Goal: Task Accomplishment & Management: Manage account settings

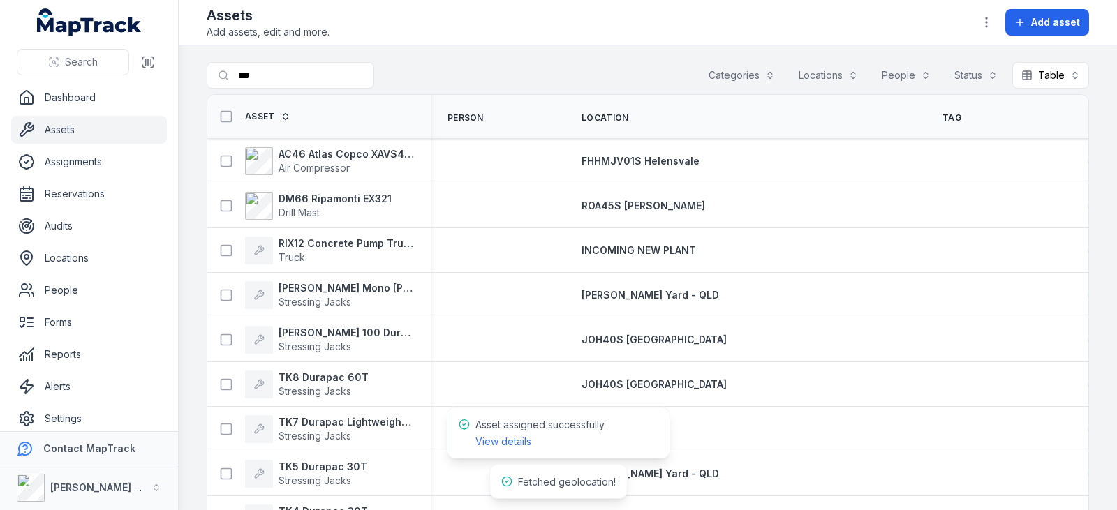
scroll to position [3840, 0]
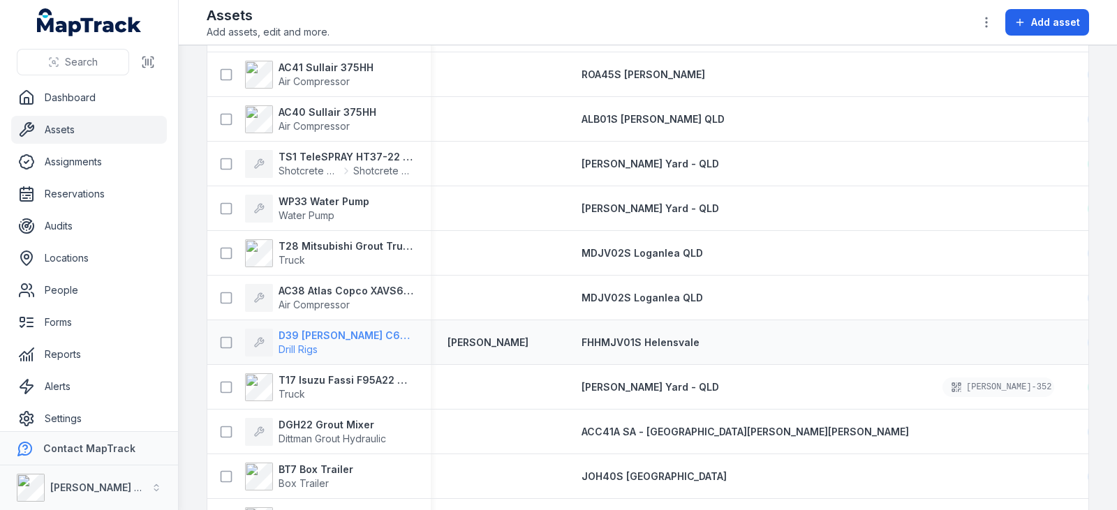
click at [320, 334] on strong "D39 [PERSON_NAME] C6XP Hyraulic Drill Rig" at bounding box center [346, 336] width 135 height 14
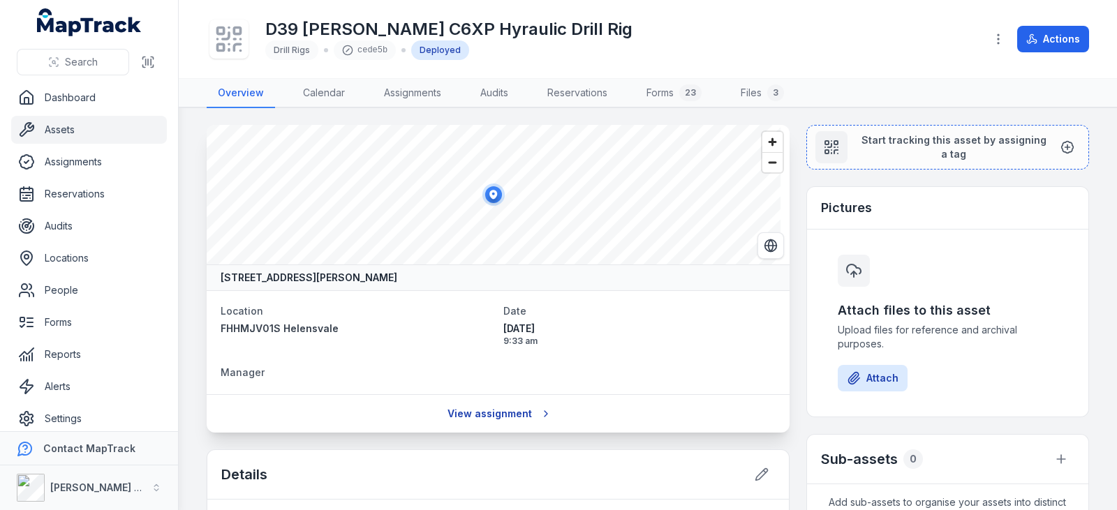
click at [504, 408] on link "View assignment" at bounding box center [497, 414] width 119 height 27
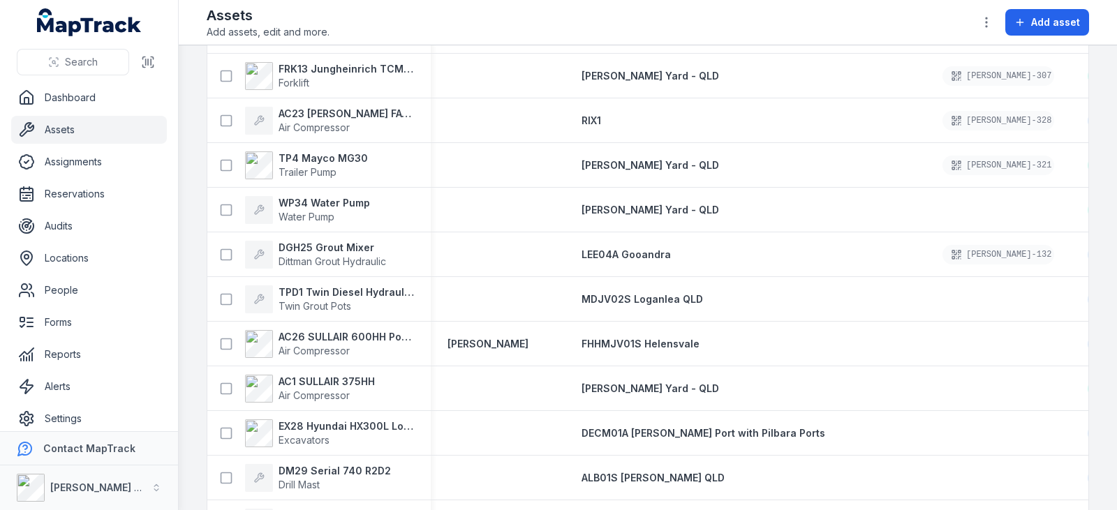
scroll to position [2530, 0]
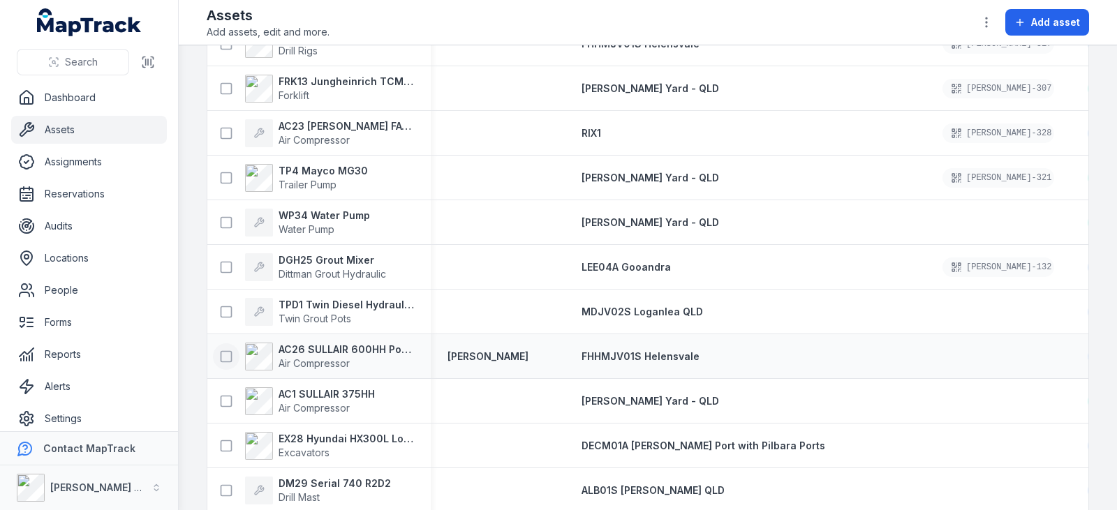
click at [223, 355] on icon at bounding box center [226, 357] width 14 height 14
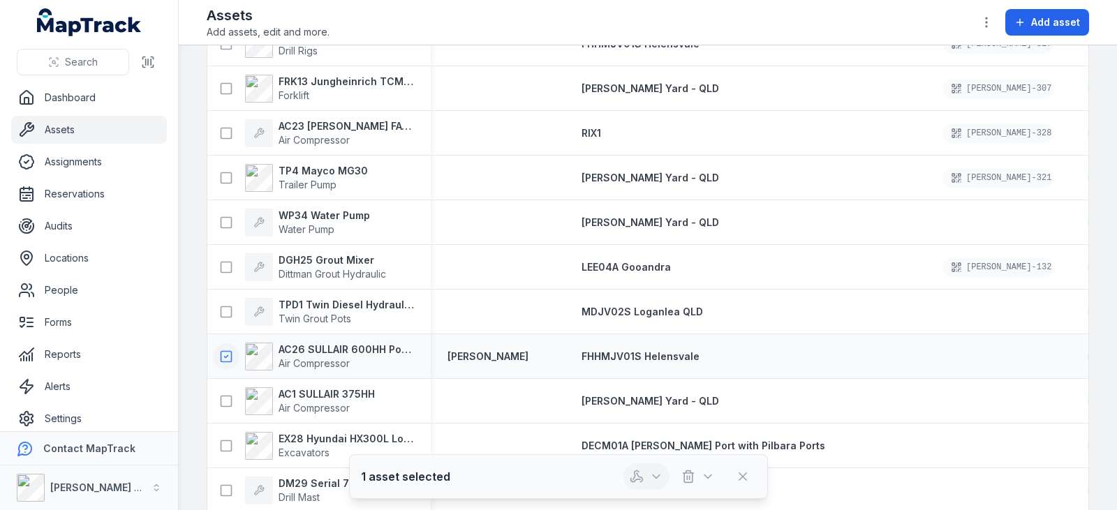
click at [648, 475] on button "button" at bounding box center [647, 477] width 46 height 27
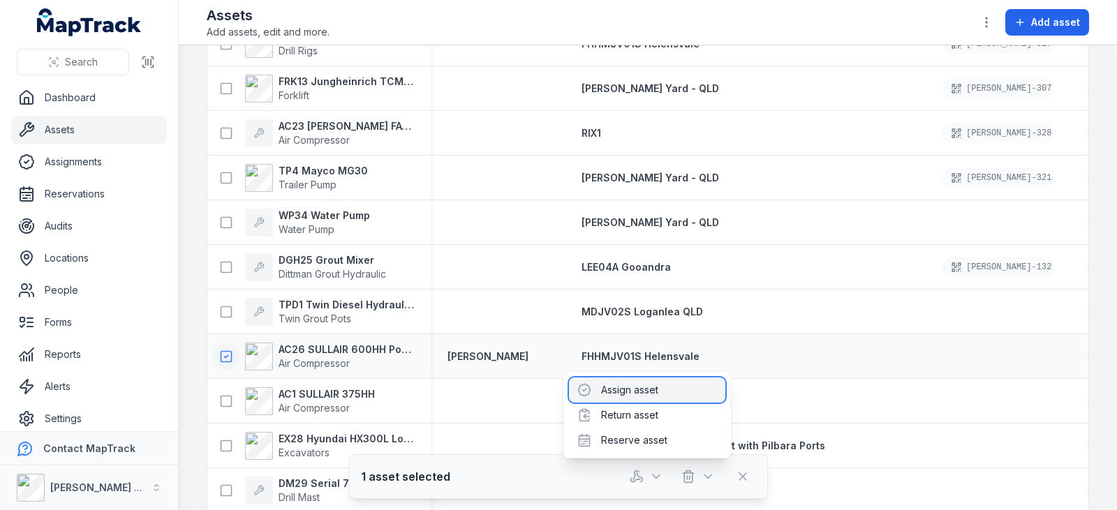
click at [635, 378] on div "Assign asset" at bounding box center [647, 390] width 156 height 25
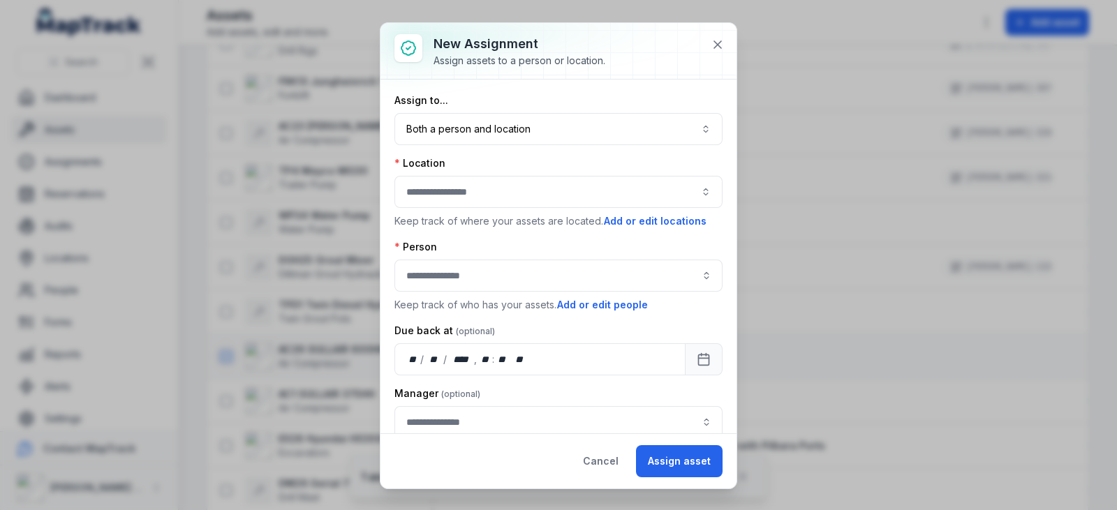
click at [528, 158] on div "Location" at bounding box center [558, 163] width 328 height 14
click at [523, 141] on button "Both a person and location ****" at bounding box center [558, 129] width 328 height 32
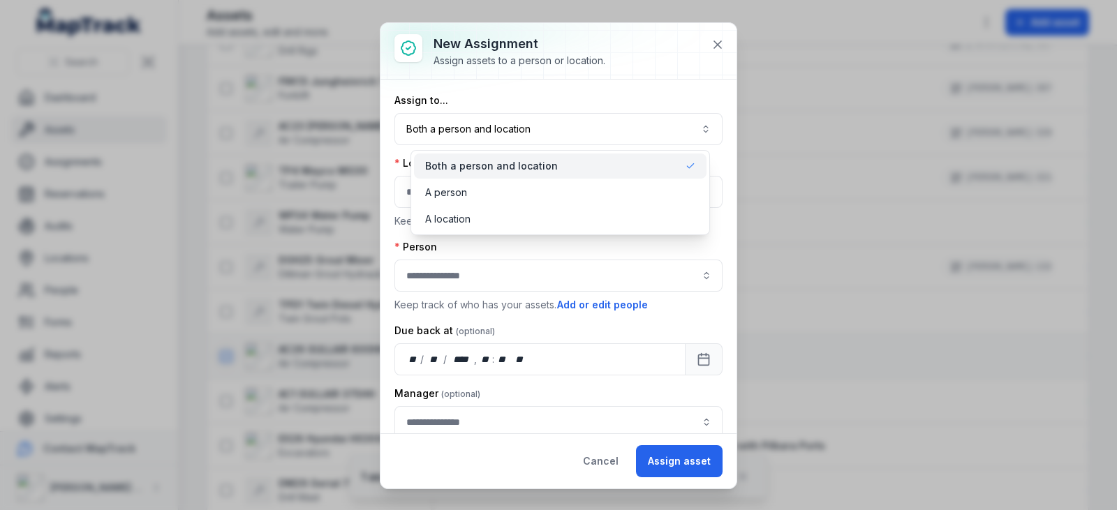
click at [719, 46] on div "New assignment Assign assets to a person or location. Assign to... Both a perso…" at bounding box center [559, 256] width 356 height 466
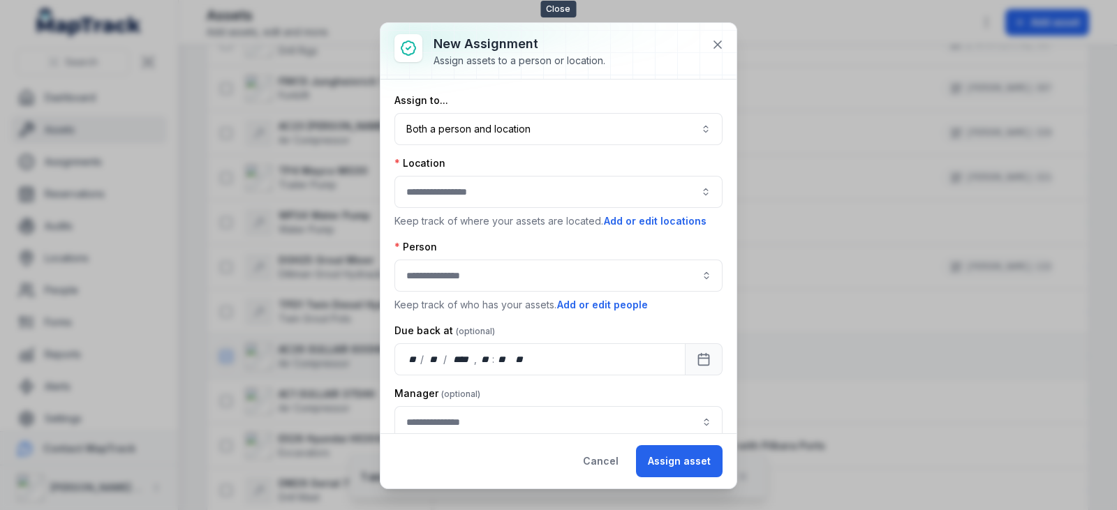
click at [719, 46] on icon at bounding box center [718, 45] width 14 height 14
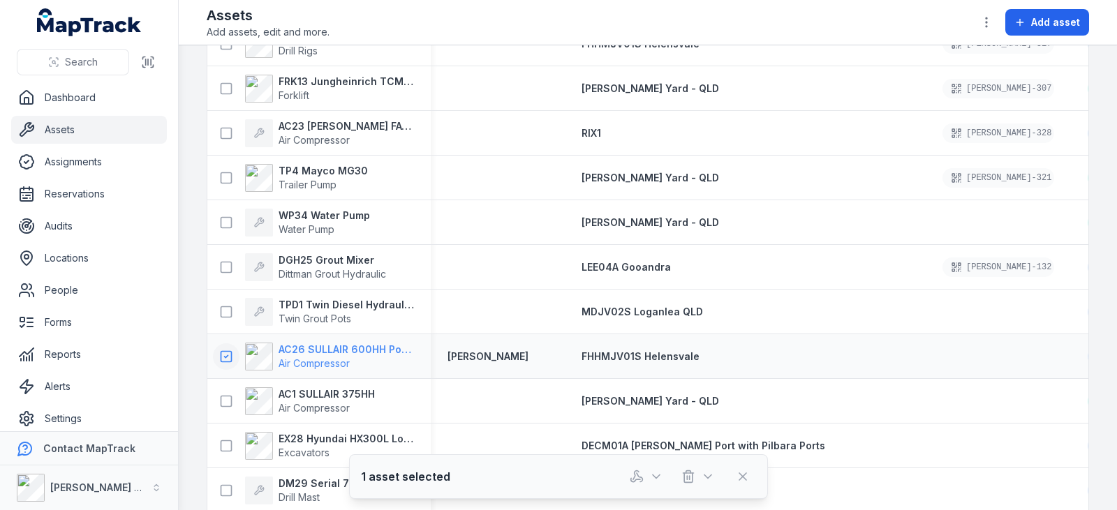
click at [335, 344] on strong "AC26 SULLAIR 600HH Portable Compressor" at bounding box center [346, 350] width 135 height 14
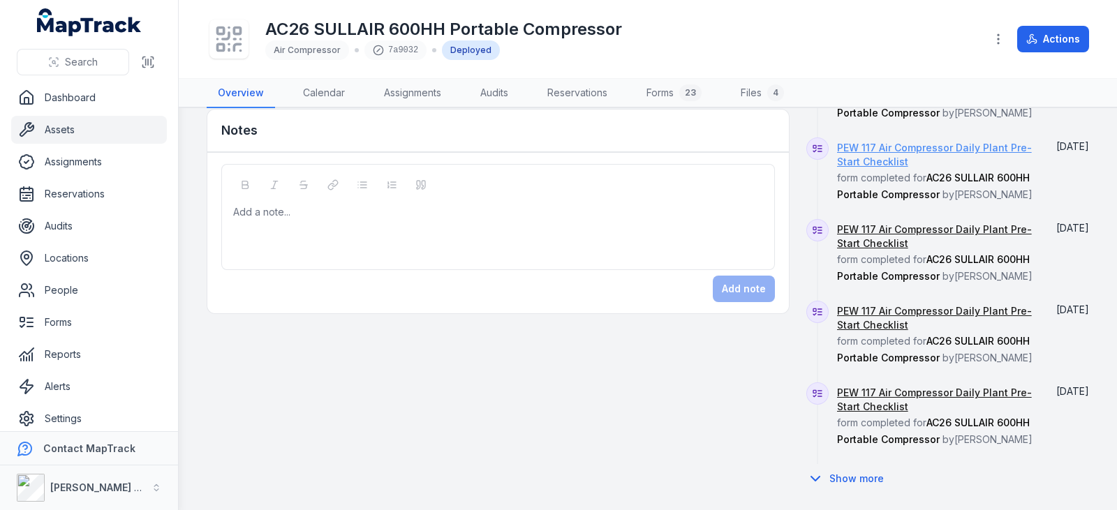
scroll to position [772, 0]
click at [841, 468] on button "Show more" at bounding box center [849, 478] width 87 height 29
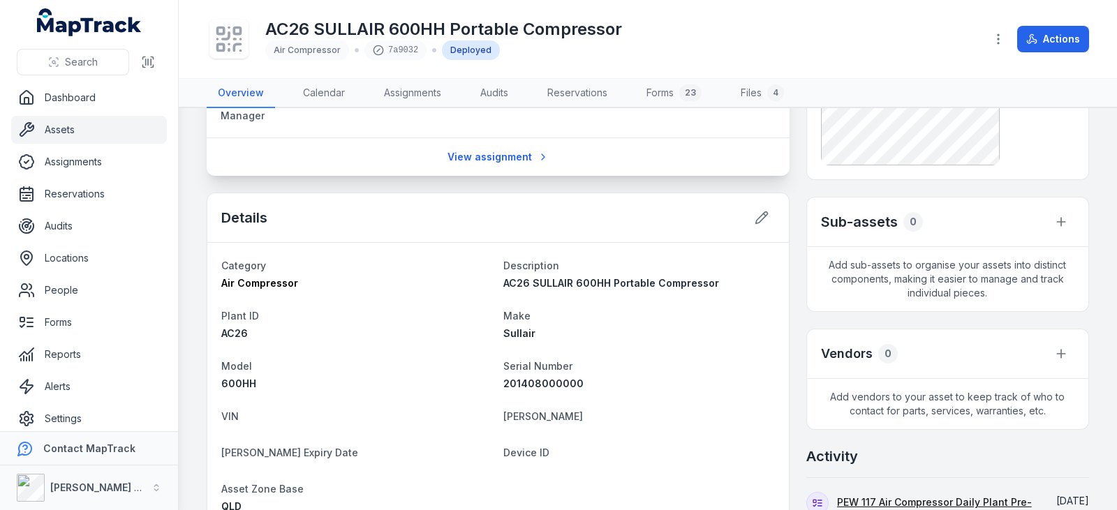
scroll to position [0, 0]
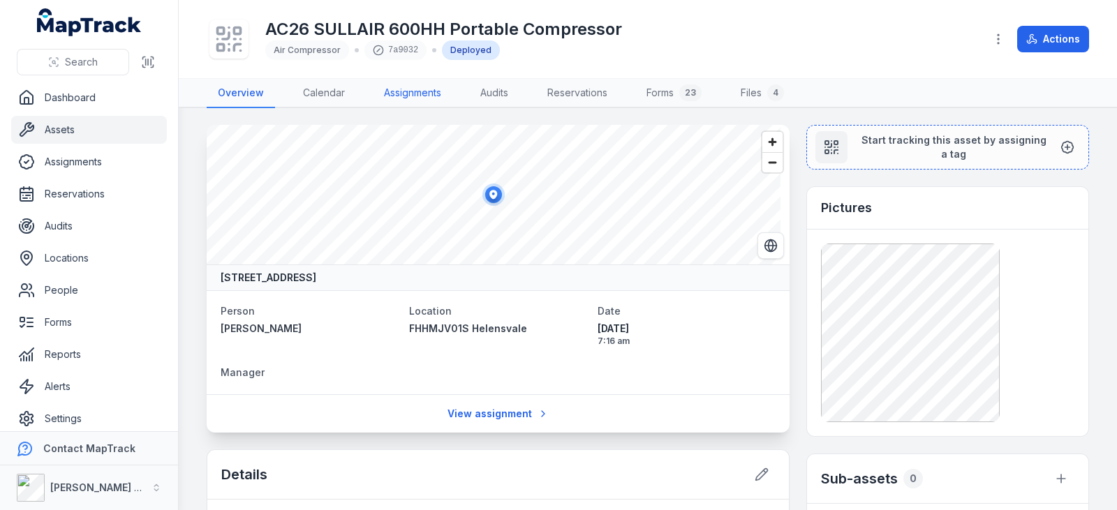
click at [397, 100] on link "Assignments" at bounding box center [413, 93] width 80 height 29
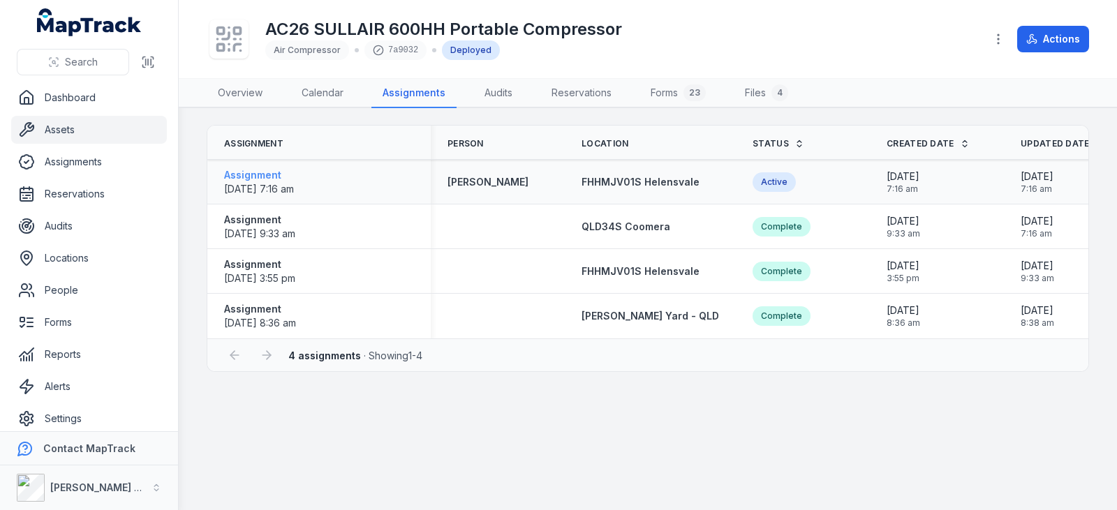
click at [262, 172] on strong "Assignment" at bounding box center [259, 175] width 70 height 14
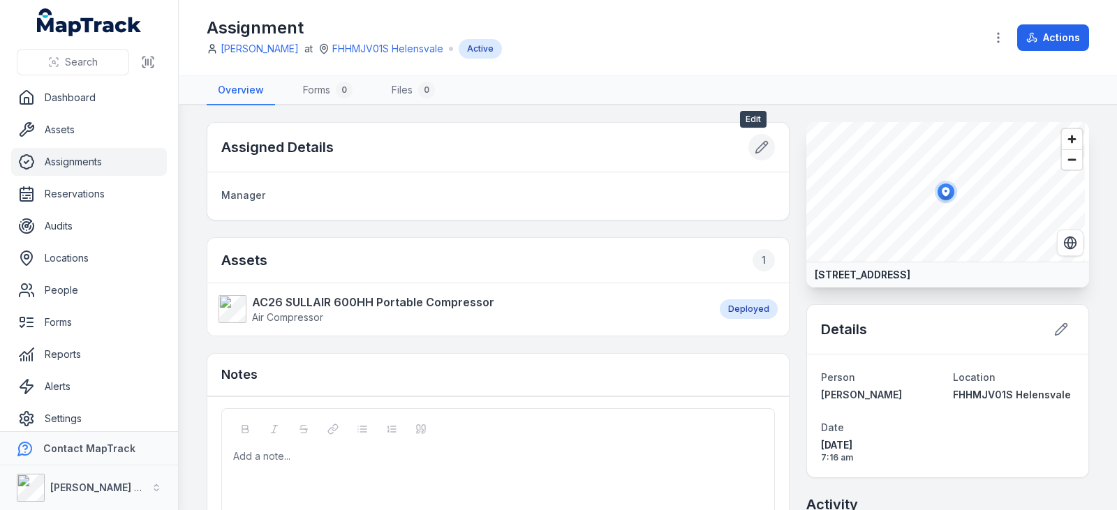
click at [755, 140] on icon at bounding box center [762, 147] width 14 height 14
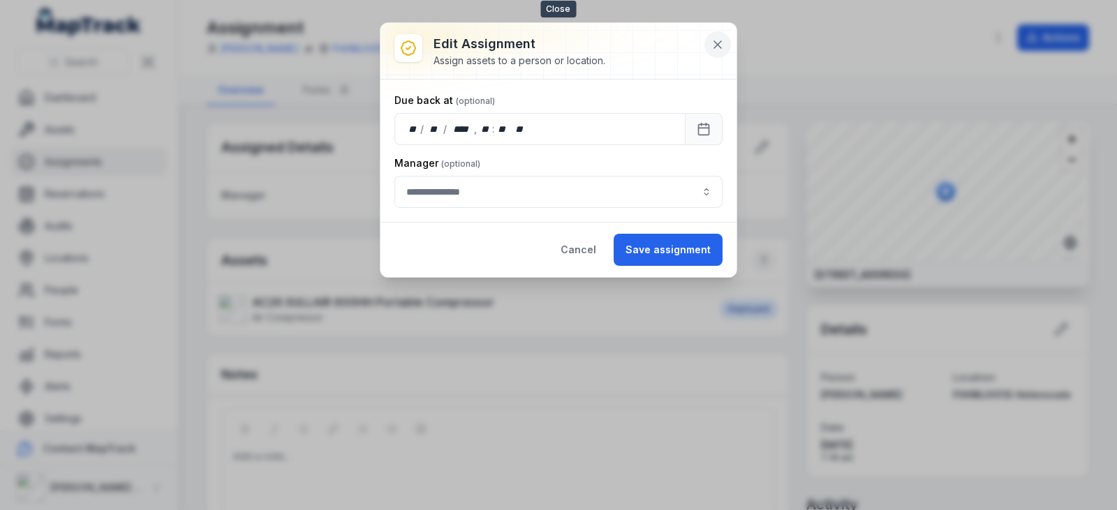
click at [718, 47] on icon at bounding box center [718, 45] width 14 height 14
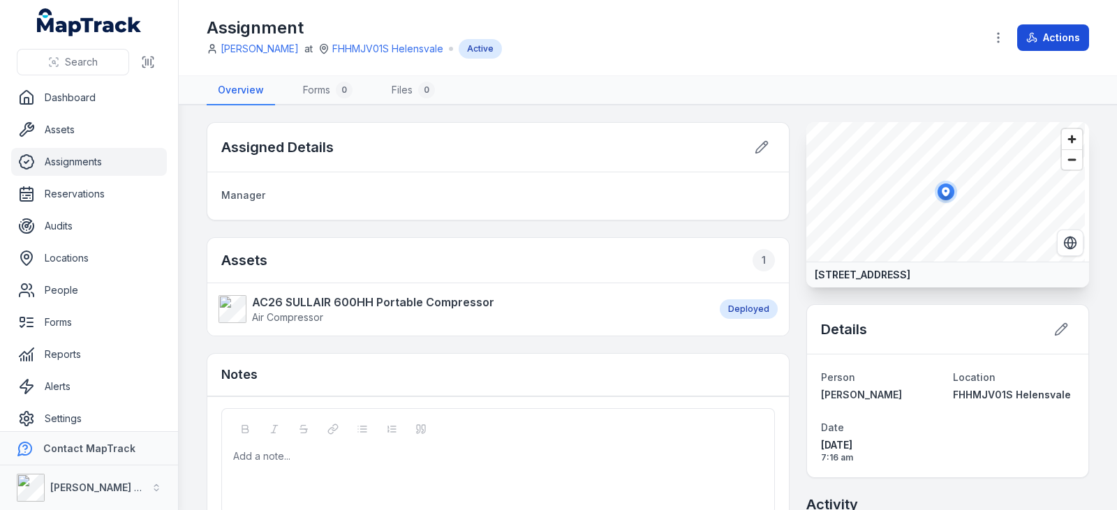
click at [1035, 38] on icon at bounding box center [1034, 38] width 5 height 7
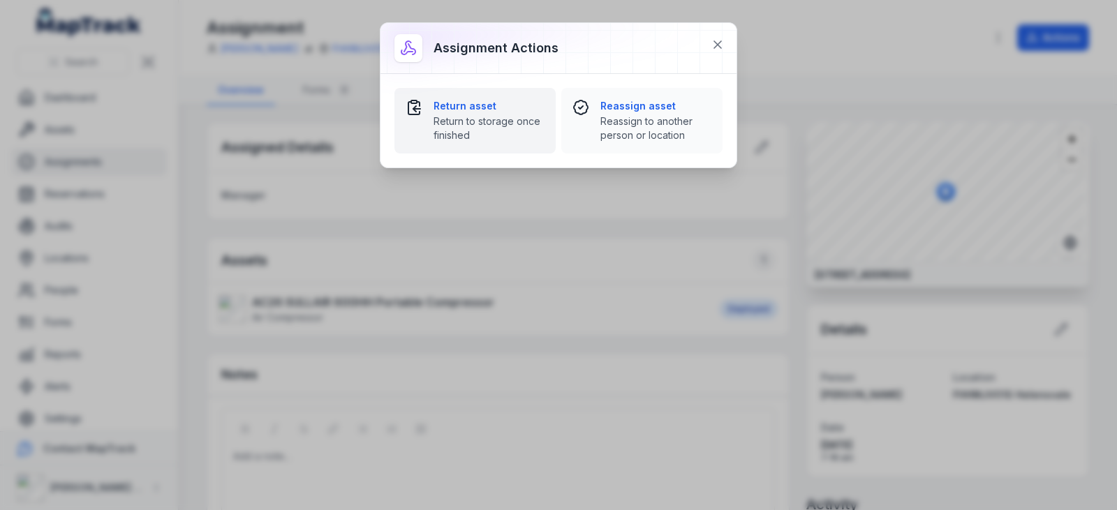
click at [471, 100] on strong "Return asset" at bounding box center [489, 106] width 111 height 14
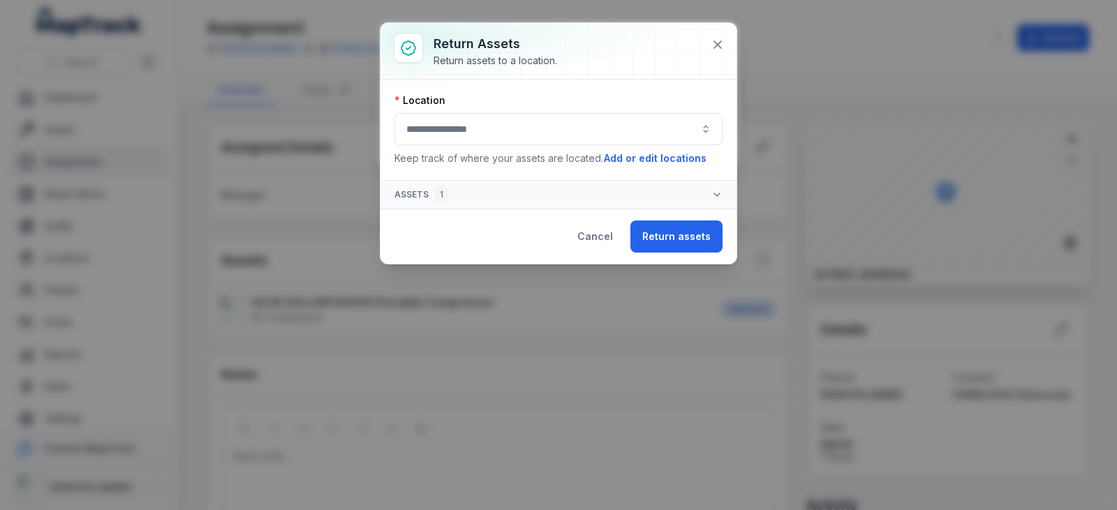
click at [464, 123] on button "button" at bounding box center [558, 129] width 328 height 32
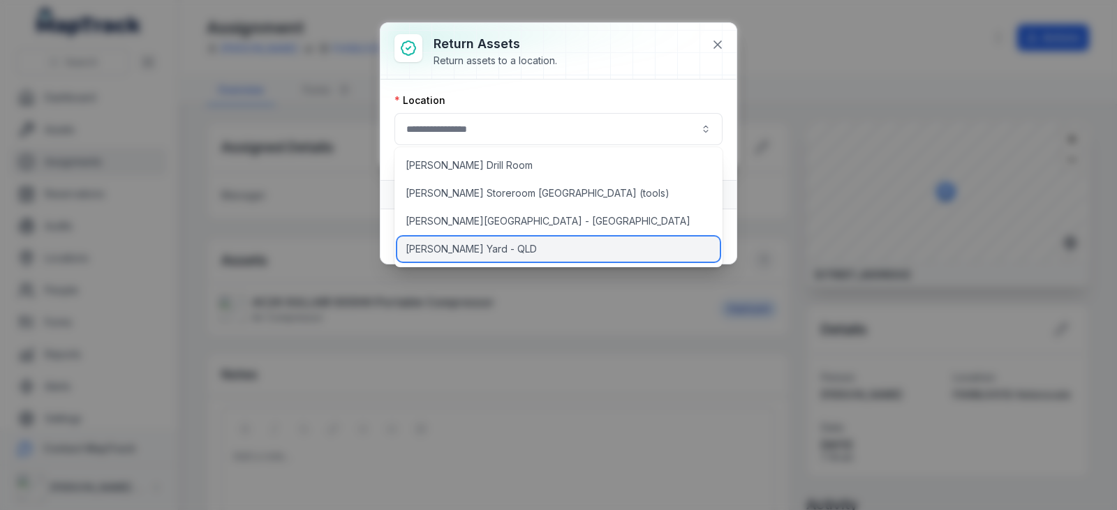
click at [496, 245] on div "[PERSON_NAME] Yard - QLD" at bounding box center [558, 249] width 323 height 25
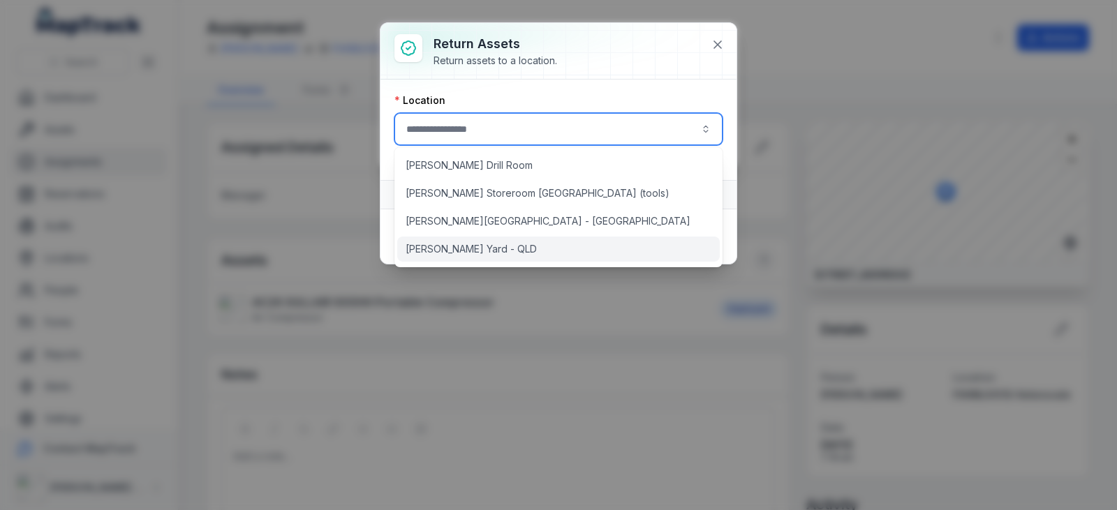
type input "**********"
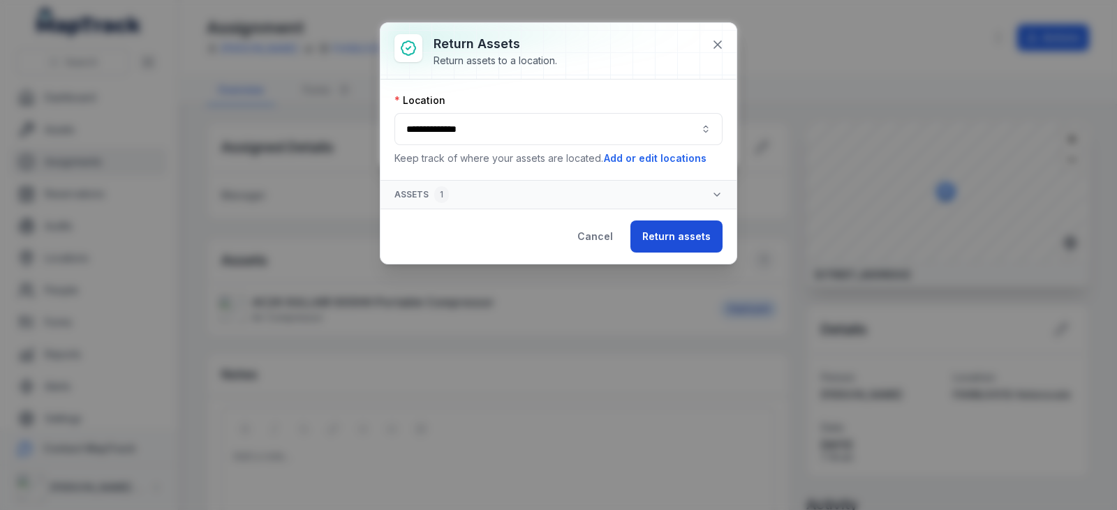
click at [677, 244] on button "Return assets" at bounding box center [676, 237] width 92 height 32
